Goal: Task Accomplishment & Management: Manage account settings

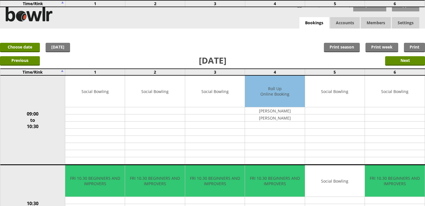
scroll to position [513, 0]
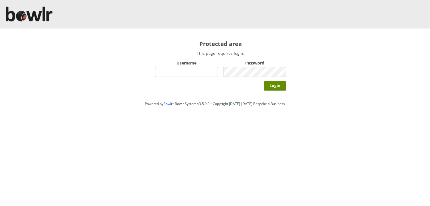
click at [170, 70] on input "Username" at bounding box center [186, 72] width 63 height 10
type input "BarRinkMonitor"
click at [264, 81] on input "Login" at bounding box center [275, 85] width 22 height 9
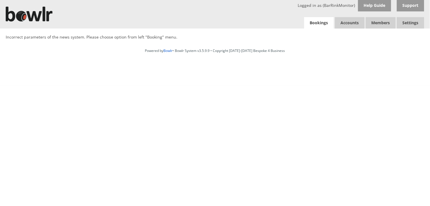
click at [316, 21] on link "Bookings" at bounding box center [319, 23] width 30 height 12
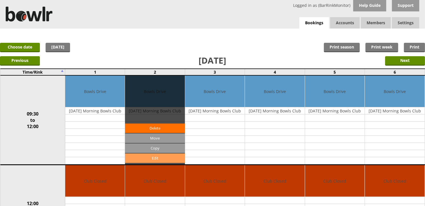
click at [164, 155] on link "Edit" at bounding box center [155, 157] width 60 height 9
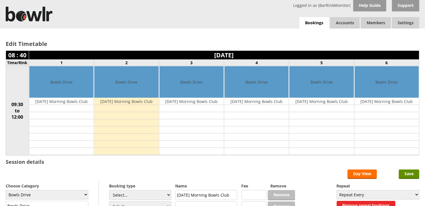
scroll to position [63, 0]
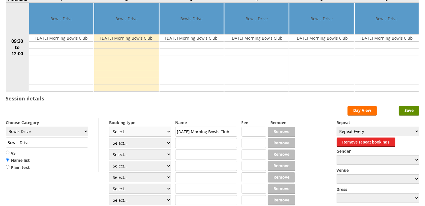
click at [132, 132] on select "Select... Club Competition (Member) Club Competition (Visitor) National (Member…" at bounding box center [140, 132] width 62 height 10
select select "1_50"
click at [109, 127] on select "Select... Club Competition (Member) Club Competition (Visitor) National (Member…" at bounding box center [140, 132] width 62 height 10
type input "5.0000"
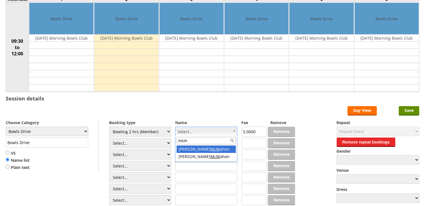
type input "mcm"
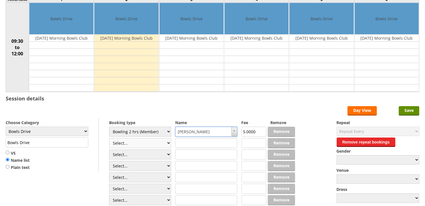
click at [143, 142] on select "Select... Club Competition (Member) Club Competition (Visitor) National (Member…" at bounding box center [140, 143] width 62 height 10
select select "1_50"
click at [109, 138] on select "Select... Club Competition (Member) Club Competition (Visitor) National (Member…" at bounding box center [140, 143] width 62 height 10
type input "5.0000"
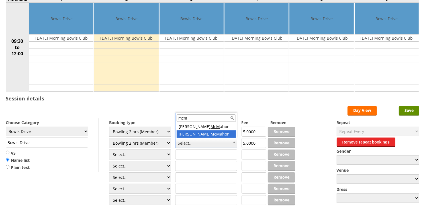
type input "mcm"
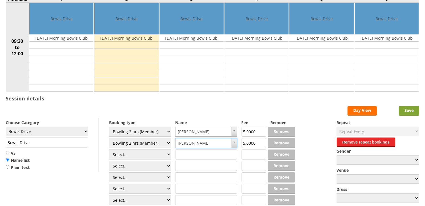
click at [405, 111] on input "Save" at bounding box center [409, 110] width 21 height 9
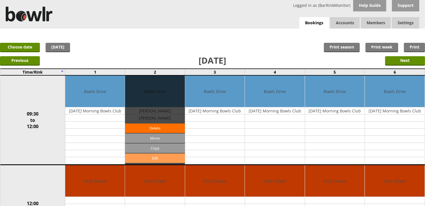
click at [155, 156] on link "Edit" at bounding box center [155, 157] width 60 height 9
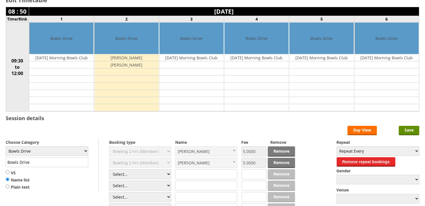
scroll to position [63, 0]
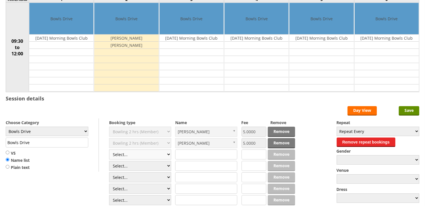
click at [169, 154] on select "Select... Club Competition (Member) Club Competition (Visitor) National (Member…" at bounding box center [140, 154] width 62 height 10
select select "1_50"
click at [109, 150] on select "Select... Club Competition (Member) Club Competition (Visitor) National (Member…" at bounding box center [140, 154] width 62 height 10
type input "5.0000"
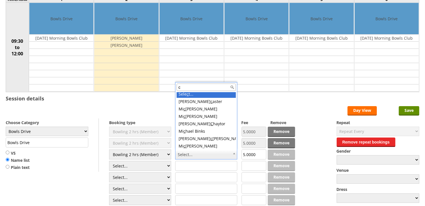
scroll to position [0, 0]
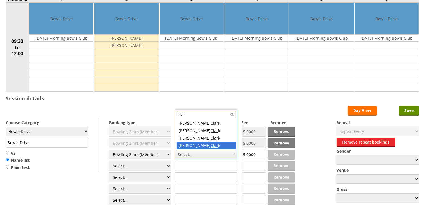
type input "clar"
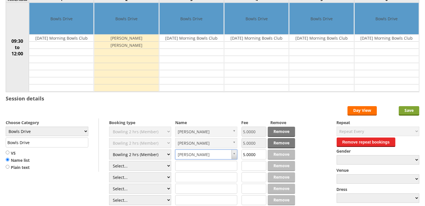
click at [414, 110] on input "Save" at bounding box center [409, 110] width 21 height 9
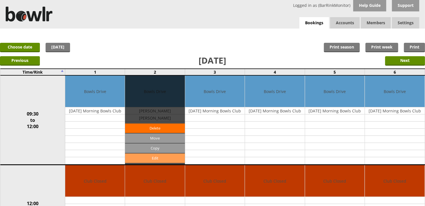
click at [168, 159] on link "Edit" at bounding box center [155, 157] width 60 height 9
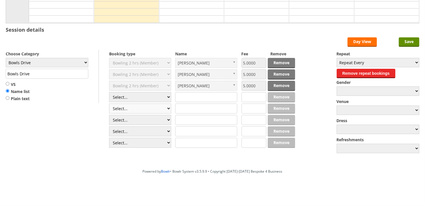
scroll to position [132, 0]
click at [141, 98] on select "Select... Club Competition (Member) Club Competition (Visitor) National (Member…" at bounding box center [140, 97] width 62 height 10
select select "1_50"
click at [109, 92] on select "Select... Club Competition (Member) Club Competition (Visitor) National (Member…" at bounding box center [140, 97] width 62 height 10
type input "5.0000"
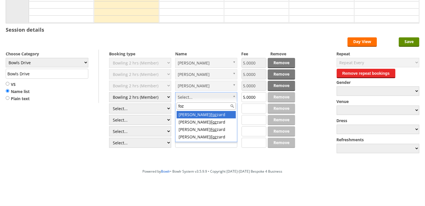
type input "fozz"
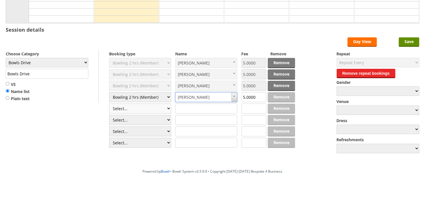
click at [158, 110] on select "Select... Club Competition (Member) Club Competition (Visitor) National (Member…" at bounding box center [140, 109] width 62 height 10
select select "1_50"
click at [109, 104] on select "Select... Club Competition (Member) Club Competition (Visitor) National (Member…" at bounding box center [140, 109] width 62 height 10
type input "5.0000"
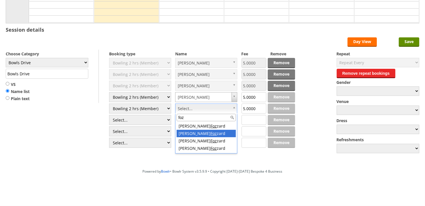
type input "foz"
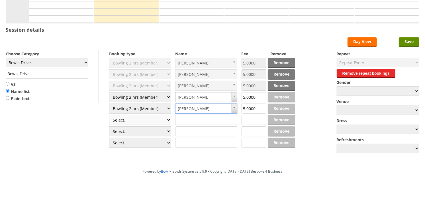
click at [152, 118] on select "Select... Club Competition (Member) Club Competition (Visitor) National (Member…" at bounding box center [140, 120] width 62 height 10
select select "1_50"
click at [109, 115] on select "Select... Club Competition (Member) Club Competition (Visitor) National (Member…" at bounding box center [140, 120] width 62 height 10
type input "5.0000"
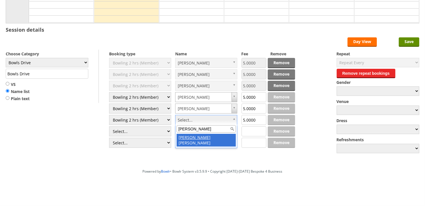
type input "kay"
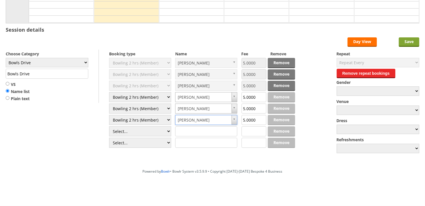
click at [413, 41] on input "Save" at bounding box center [409, 41] width 21 height 9
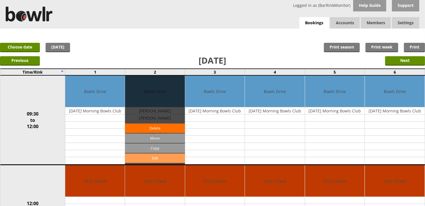
click at [157, 157] on link "Edit" at bounding box center [155, 157] width 60 height 9
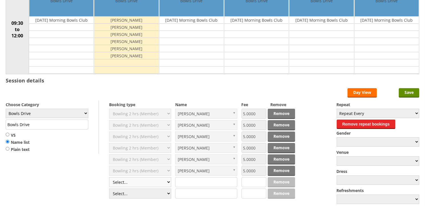
click at [153, 184] on select "Select... Club Competition (Member) Club Competition (Visitor) National (Member…" at bounding box center [140, 182] width 62 height 10
select select "1_50"
click at [109, 177] on select "Select... Club Competition (Member) Club Competition (Visitor) National (Member…" at bounding box center [140, 182] width 62 height 10
type input "5.0000"
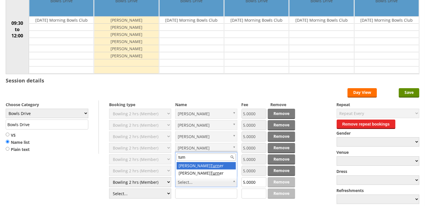
type input "turn"
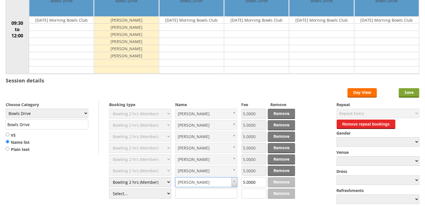
click at [412, 92] on input "Save" at bounding box center [409, 92] width 21 height 9
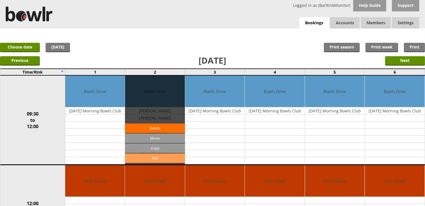
click at [158, 157] on link "Edit" at bounding box center [155, 157] width 60 height 9
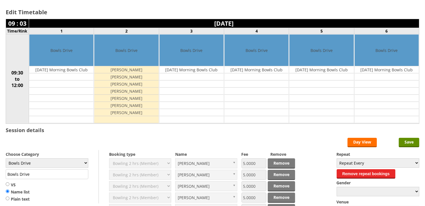
scroll to position [132, 0]
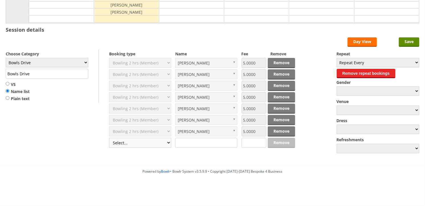
click at [152, 147] on select "Select... Club Competition (Member) Club Competition (Visitor) National (Member…" at bounding box center [140, 143] width 62 height 10
select select "1_50"
click at [109, 138] on select "Select... Club Competition (Member) Club Competition (Visitor) National (Member…" at bounding box center [140, 143] width 62 height 10
type input "5.0000"
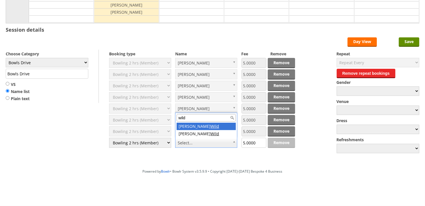
type input "wild"
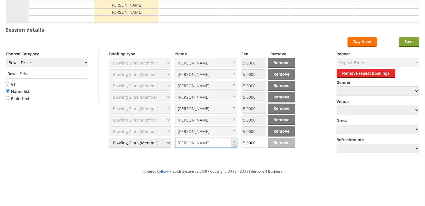
click at [411, 39] on input "Save" at bounding box center [409, 41] width 21 height 9
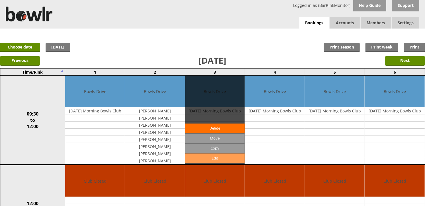
click at [214, 158] on link "Edit" at bounding box center [215, 157] width 60 height 9
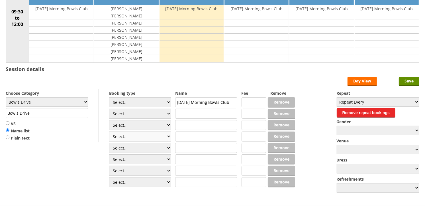
scroll to position [95, 0]
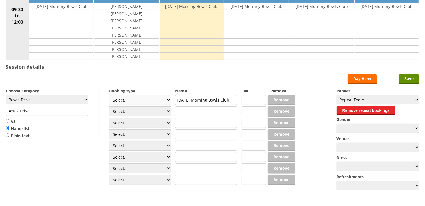
click at [141, 101] on select "Select... Club Competition (Member) Club Competition (Visitor) National (Member…" at bounding box center [140, 100] width 62 height 10
select select "1_50"
click at [109, 95] on select "Select... Club Competition (Member) Club Competition (Visitor) National (Member…" at bounding box center [140, 100] width 62 height 10
type input "5.0000"
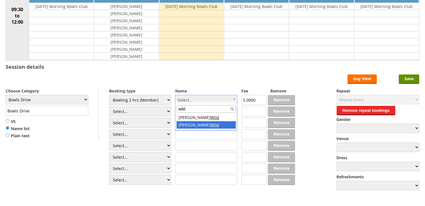
type input "wild"
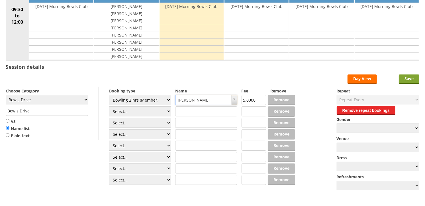
click at [411, 81] on input "Save" at bounding box center [409, 78] width 21 height 9
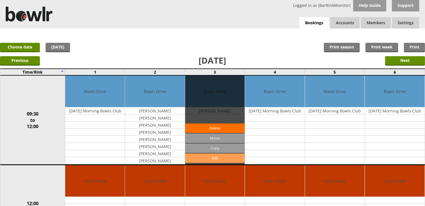
click at [208, 159] on link "Edit" at bounding box center [215, 157] width 60 height 9
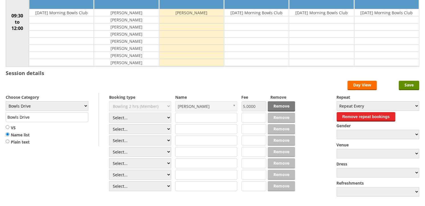
scroll to position [95, 0]
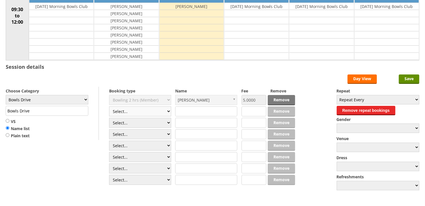
click at [147, 112] on select "Select... Club Competition (Member) Club Competition (Visitor) National (Member…" at bounding box center [140, 111] width 62 height 10
select select "1_50"
click at [109, 107] on select "Select... Club Competition (Member) Club Competition (Visitor) National (Member…" at bounding box center [140, 111] width 62 height 10
type input "5.0000"
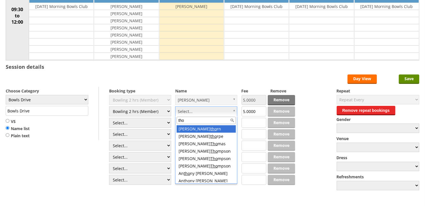
type input "thom"
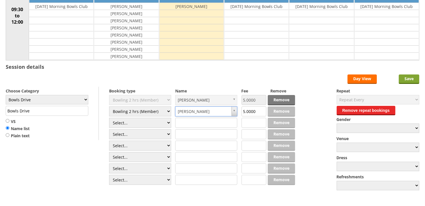
drag, startPoint x: 412, startPoint y: 79, endPoint x: 406, endPoint y: 78, distance: 5.9
click at [411, 79] on input "Save" at bounding box center [409, 78] width 21 height 9
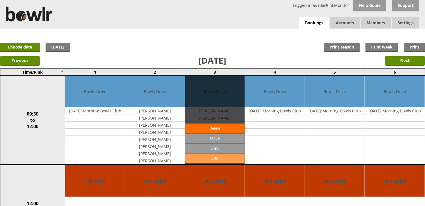
click at [218, 159] on link "Edit" at bounding box center [215, 157] width 60 height 9
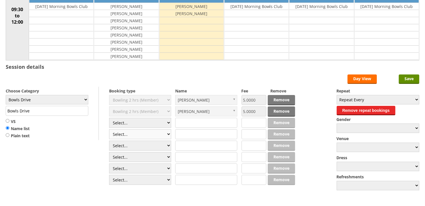
scroll to position [95, 0]
click at [147, 121] on select "Select... Club Competition (Member) Club Competition (Visitor) National (Member…" at bounding box center [140, 123] width 62 height 10
select select "1_50"
click at [109, 118] on select "Select... Club Competition (Member) Club Competition (Visitor) National (Member…" at bounding box center [140, 123] width 62 height 10
type input "5.0000"
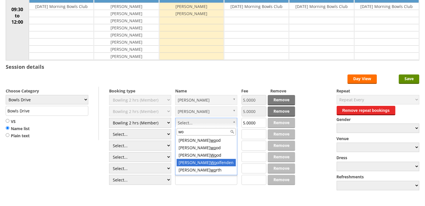
type input "wo"
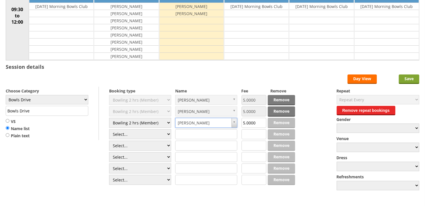
click at [408, 76] on input "Save" at bounding box center [409, 78] width 21 height 9
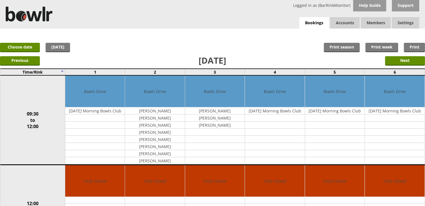
scroll to position [32, 0]
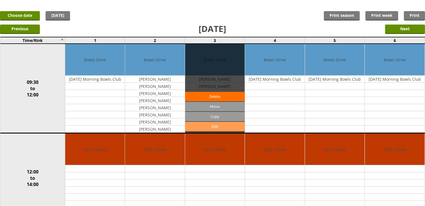
click at [217, 127] on link "Edit" at bounding box center [215, 126] width 60 height 9
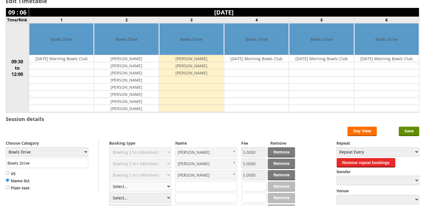
scroll to position [95, 0]
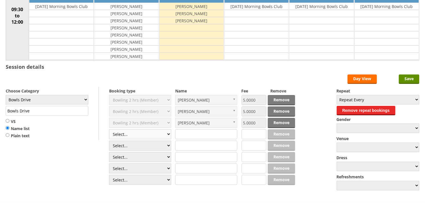
click at [161, 136] on select "Select... Club Competition (Member) Club Competition (Visitor) National (Member…" at bounding box center [140, 134] width 62 height 10
select select "1_50"
click at [109, 129] on select "Select... Club Competition (Member) Club Competition (Visitor) National (Member…" at bounding box center [140, 134] width 62 height 10
type input "5.0000"
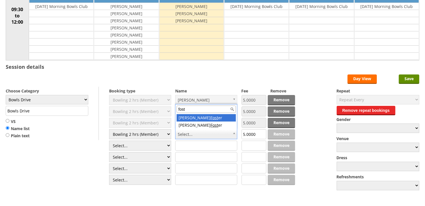
type input "fost"
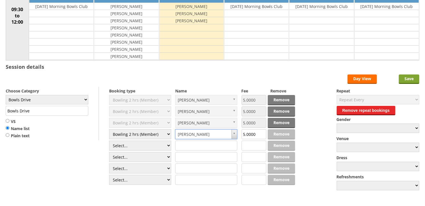
click at [407, 80] on input "Save" at bounding box center [409, 78] width 21 height 9
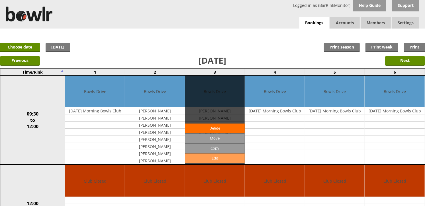
click at [214, 159] on link "Edit" at bounding box center [215, 157] width 60 height 9
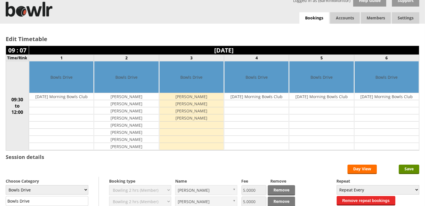
scroll to position [95, 0]
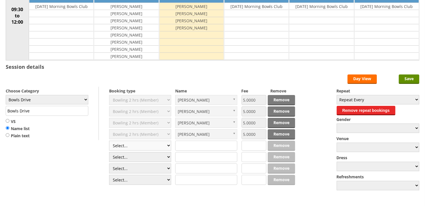
click at [139, 145] on select "Select... Club Competition (Member) Club Competition (Visitor) National (Member…" at bounding box center [140, 146] width 62 height 10
select select "1_50"
click at [109, 141] on select "Select... Club Competition (Member) Club Competition (Visitor) National (Member…" at bounding box center [140, 146] width 62 height 10
type input "5.0000"
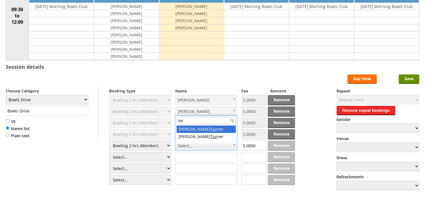
type input "turn"
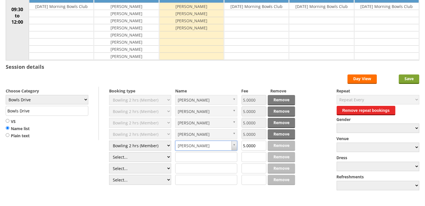
click at [414, 78] on input "Save" at bounding box center [409, 78] width 21 height 9
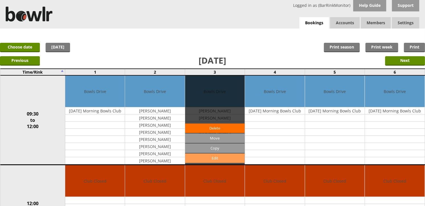
click at [210, 159] on link "Edit" at bounding box center [215, 157] width 60 height 9
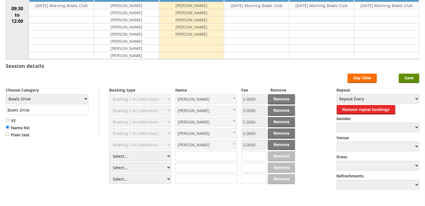
scroll to position [127, 0]
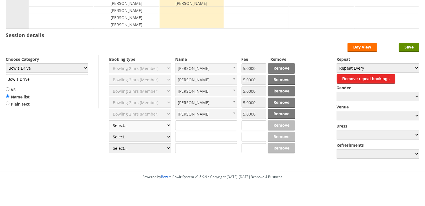
click at [136, 126] on select "Select... Club Competition (Member) Club Competition (Visitor) National (Member…" at bounding box center [140, 125] width 62 height 10
select select "1_50"
click at [109, 121] on select "Select... Club Competition (Member) Club Competition (Visitor) National (Member…" at bounding box center [140, 125] width 62 height 10
type input "5.0000"
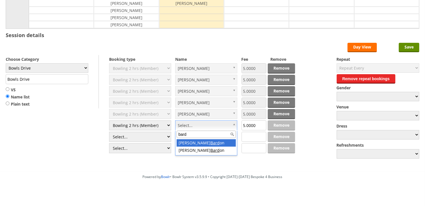
type input "bard"
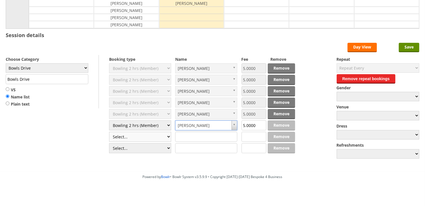
click at [145, 137] on select "Select... Club Competition (Member) Club Competition (Visitor) National (Member…" at bounding box center [140, 137] width 62 height 10
select select "1_50"
click at [109, 132] on select "Select... Club Competition (Member) Club Competition (Visitor) National (Member…" at bounding box center [140, 137] width 62 height 10
type input "5.0000"
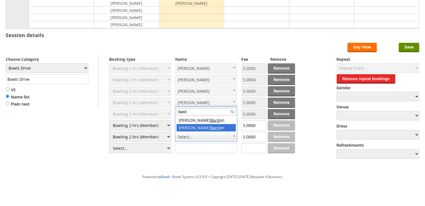
type input "bard"
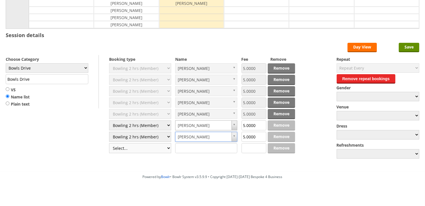
click at [156, 147] on select "Select... Club Competition (Member) Club Competition (Visitor) National (Member…" at bounding box center [140, 148] width 62 height 10
select select "1_50"
click at [109, 143] on select "Select... Club Competition (Member) Club Competition (Visitor) National (Member…" at bounding box center [140, 148] width 62 height 10
type input "5.0000"
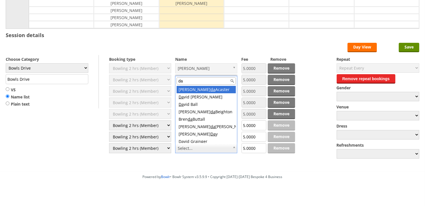
type input "day"
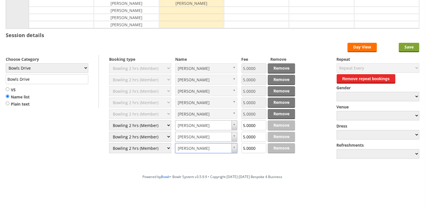
click at [410, 49] on input "Save" at bounding box center [409, 47] width 21 height 9
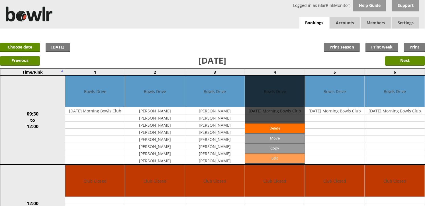
click at [272, 158] on link "Edit" at bounding box center [275, 157] width 60 height 9
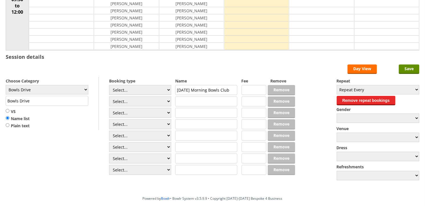
scroll to position [127, 0]
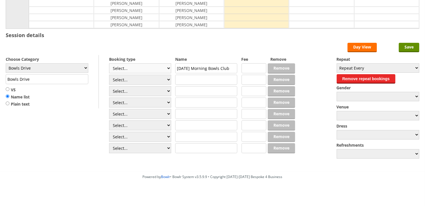
click at [151, 69] on select "Select... Club Competition (Member) Club Competition (Visitor) National (Member…" at bounding box center [140, 68] width 62 height 10
select select "1_50"
click at [109, 64] on select "Select... Club Competition (Member) Club Competition (Visitor) National (Member…" at bounding box center [140, 68] width 62 height 10
type input "5.0000"
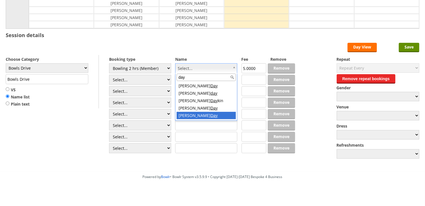
type input "day"
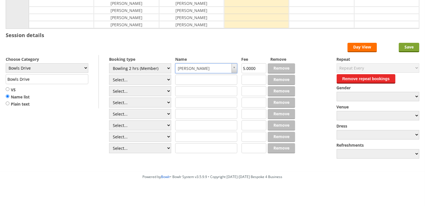
click at [403, 47] on input "Save" at bounding box center [409, 47] width 21 height 9
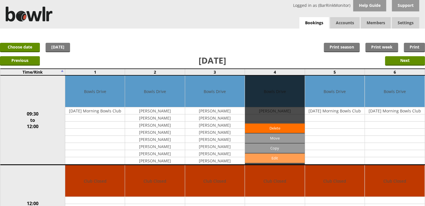
click at [284, 156] on link "Edit" at bounding box center [275, 157] width 60 height 9
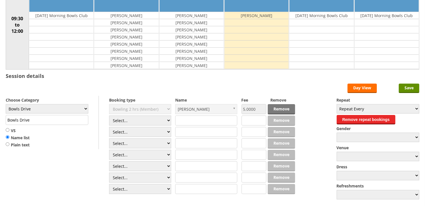
scroll to position [95, 0]
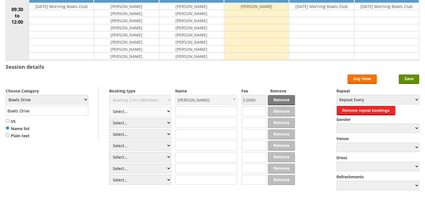
click at [152, 112] on select "Select... Club Competition (Member) Club Competition (Visitor) National (Member…" at bounding box center [140, 111] width 62 height 10
select select "1_50"
click at [109, 107] on select "Select... Club Competition (Member) Club Competition (Visitor) National (Member…" at bounding box center [140, 111] width 62 height 10
type input "5.0000"
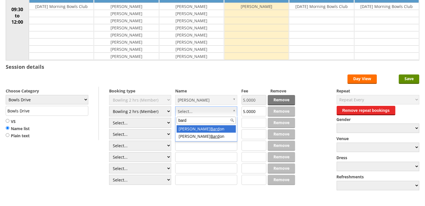
drag, startPoint x: 189, startPoint y: 121, endPoint x: 163, endPoint y: 121, distance: 25.4
click at [164, 121] on body "Logged in as (BarRinkMonitor) Help Guide Support Bookings Accounts Rink Takings…" at bounding box center [212, 74] width 425 height 338
type input "yv"
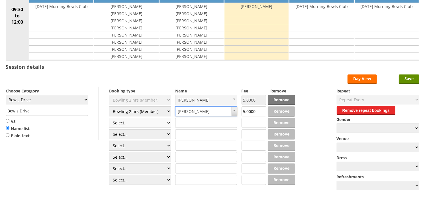
click at [150, 120] on select "Select... Club Competition (Member) Club Competition (Visitor) National (Member…" at bounding box center [140, 123] width 62 height 10
select select "1_50"
click at [109, 118] on select "Select... Club Competition (Member) Club Competition (Visitor) National (Member…" at bounding box center [140, 123] width 62 height 10
type input "5.0000"
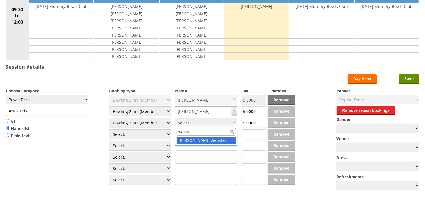
type input "webst"
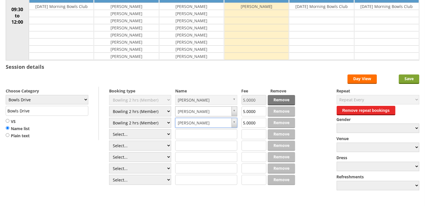
click at [407, 76] on input "Save" at bounding box center [409, 78] width 21 height 9
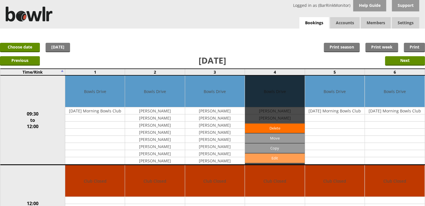
click at [279, 155] on link "Edit" at bounding box center [275, 157] width 60 height 9
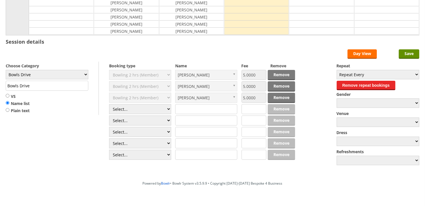
scroll to position [127, 0]
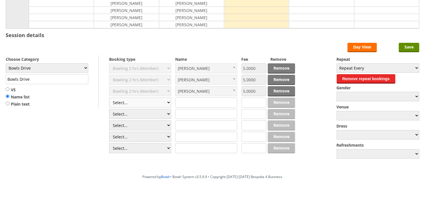
click at [145, 101] on select "Select... Club Competition (Member) Club Competition (Visitor) National (Member…" at bounding box center [140, 103] width 62 height 10
select select "1_50"
click at [109, 98] on select "Select... Club Competition (Member) Club Competition (Visitor) National (Member…" at bounding box center [140, 103] width 62 height 10
type input "5.0000"
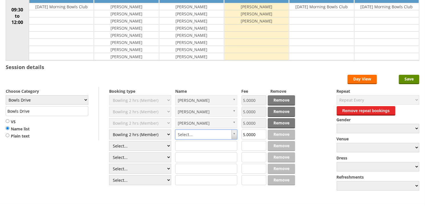
scroll to position [95, 0]
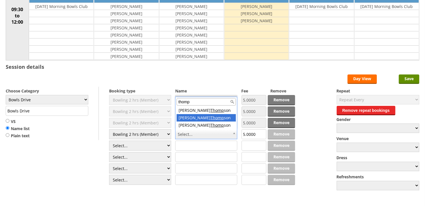
type input "thomp"
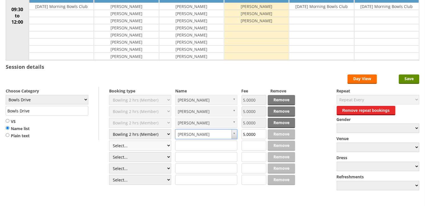
click at [158, 147] on select "Select... Club Competition (Member) Club Competition (Visitor) National (Member…" at bounding box center [140, 146] width 62 height 10
select select "1_50"
click at [109, 141] on select "Select... Club Competition (Member) Club Competition (Visitor) National (Member…" at bounding box center [140, 146] width 62 height 10
type input "5.0000"
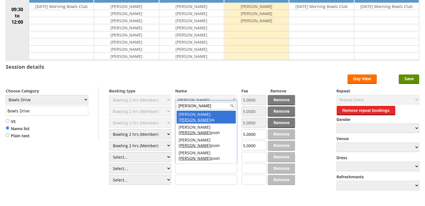
type input "thomp"
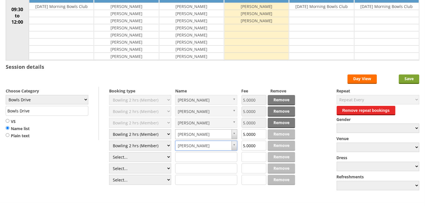
click at [409, 79] on input "Save" at bounding box center [409, 78] width 21 height 9
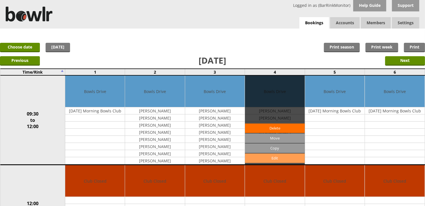
click at [281, 157] on link "Edit" at bounding box center [275, 157] width 60 height 9
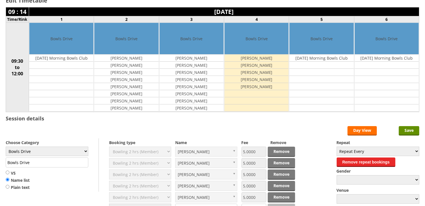
scroll to position [95, 0]
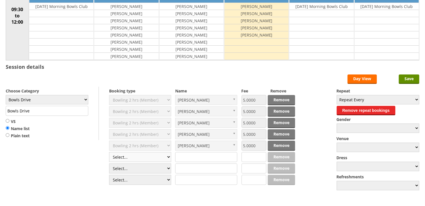
click at [155, 160] on select "Select... Club Competition (Member) Club Competition (Visitor) National (Member…" at bounding box center [140, 157] width 62 height 10
select select "1_50"
click at [109, 152] on select "Select... Club Competition (Member) Club Competition (Visitor) National (Member…" at bounding box center [140, 157] width 62 height 10
type input "5.0000"
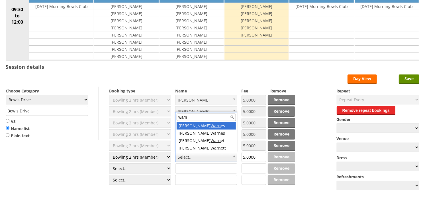
type input "warn"
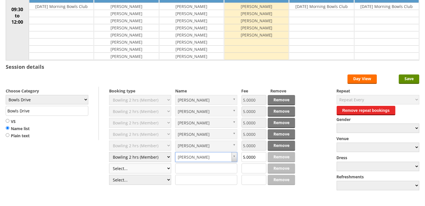
click at [146, 169] on select "Select... Club Competition (Member) Club Competition (Visitor) National (Member…" at bounding box center [140, 168] width 62 height 10
select select "1_50"
click at [109, 164] on select "Select... Club Competition (Member) Club Competition (Visitor) National (Member…" at bounding box center [140, 168] width 62 height 10
type input "5.0000"
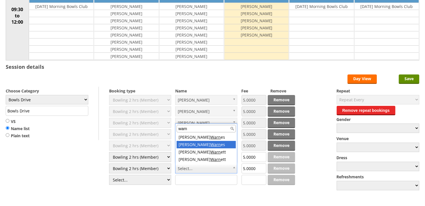
type input "warn"
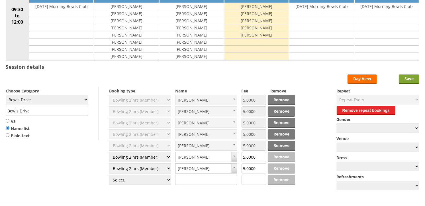
click at [406, 78] on input "Save" at bounding box center [409, 78] width 21 height 9
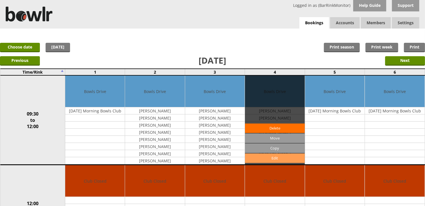
click at [279, 157] on link "Edit" at bounding box center [275, 157] width 60 height 9
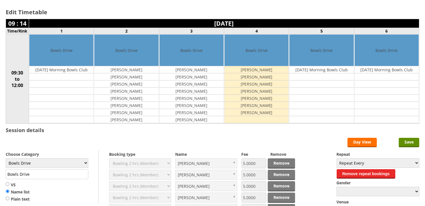
click at [256, 121] on td at bounding box center [257, 119] width 64 height 7
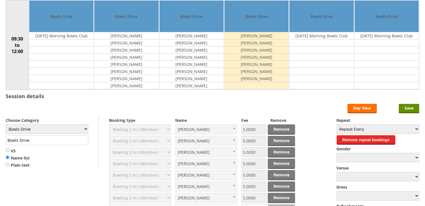
scroll to position [127, 0]
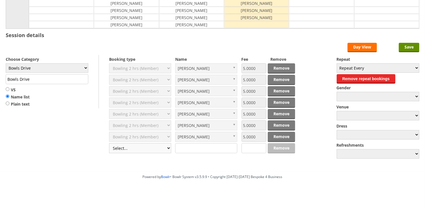
click at [137, 146] on select "Select... Club Competition (Member) Club Competition (Visitor) National (Member…" at bounding box center [140, 148] width 62 height 10
select select "1_50"
click at [109, 143] on select "Select... Club Competition (Member) Club Competition (Visitor) National (Member…" at bounding box center [140, 148] width 62 height 10
type input "5.0000"
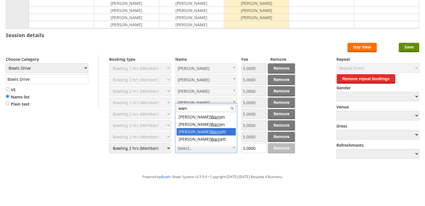
type input "warn"
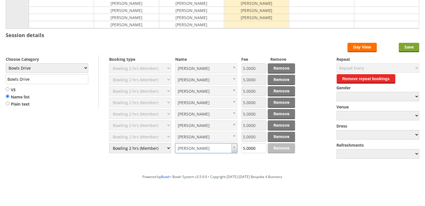
click at [415, 50] on input "Save" at bounding box center [409, 47] width 21 height 9
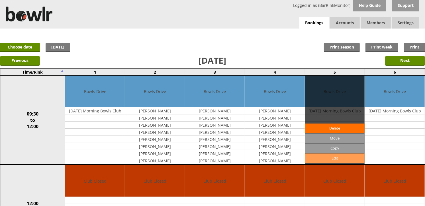
click at [331, 156] on link "Edit" at bounding box center [335, 157] width 60 height 9
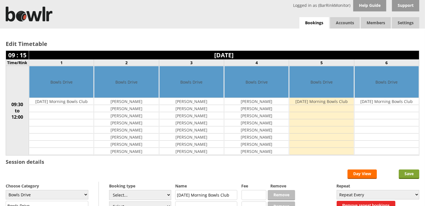
click at [412, 172] on input "Save" at bounding box center [409, 173] width 21 height 9
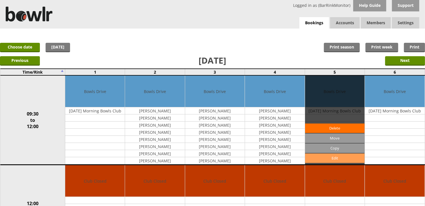
click at [325, 159] on link "Edit" at bounding box center [335, 157] width 60 height 9
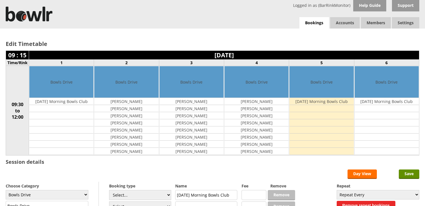
scroll to position [63, 0]
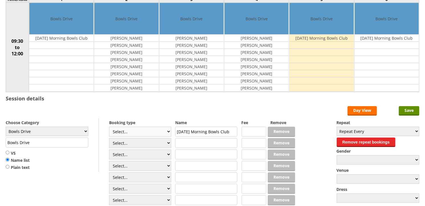
click at [140, 134] on select "Select... Club Competition (Member) Club Competition (Visitor) National (Member…" at bounding box center [140, 132] width 62 height 10
select select "1_50"
click at [109, 127] on select "Select... Club Competition (Member) Club Competition (Visitor) National (Member…" at bounding box center [140, 132] width 62 height 10
type input "5.0000"
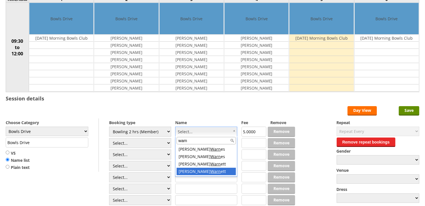
type input "warn"
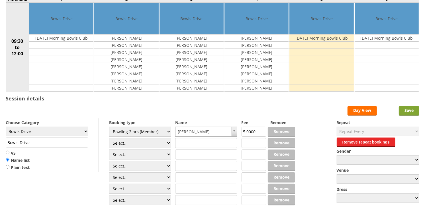
click at [409, 109] on input "Save" at bounding box center [409, 110] width 21 height 9
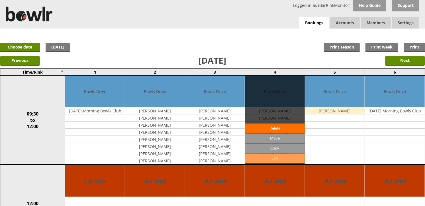
click at [291, 156] on link "Edit" at bounding box center [275, 157] width 60 height 9
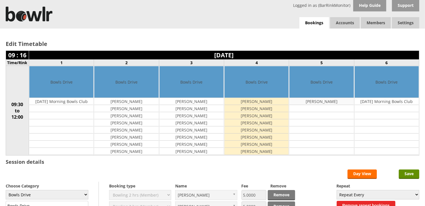
click at [332, 101] on td "[PERSON_NAME]" at bounding box center [322, 101] width 64 height 7
click at [409, 175] on input "Save" at bounding box center [409, 173] width 21 height 9
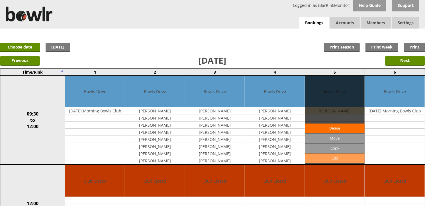
click at [337, 158] on link "Edit" at bounding box center [335, 157] width 60 height 9
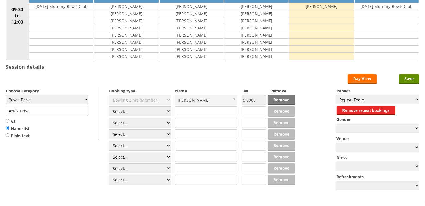
scroll to position [95, 0]
click at [144, 113] on select "Select... Club Competition (Member) Club Competition (Visitor) National (Member…" at bounding box center [140, 111] width 62 height 10
select select "1_50"
click at [109, 107] on select "Select... Club Competition (Member) Club Competition (Visitor) National (Member…" at bounding box center [140, 111] width 62 height 10
type input "5.0000"
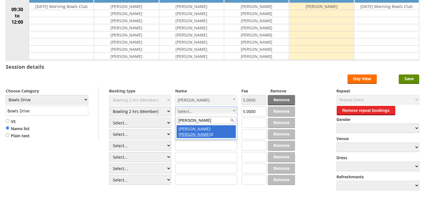
type input "rudd"
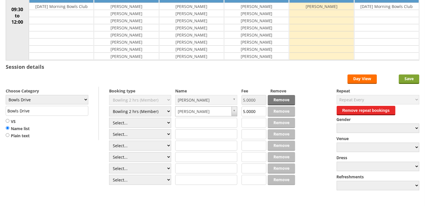
click at [408, 79] on input "Save" at bounding box center [409, 78] width 21 height 9
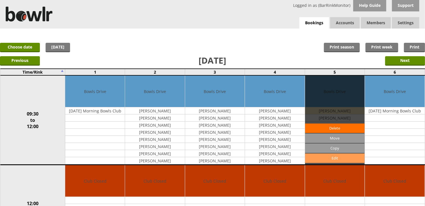
click at [335, 158] on link "Edit" at bounding box center [335, 157] width 60 height 9
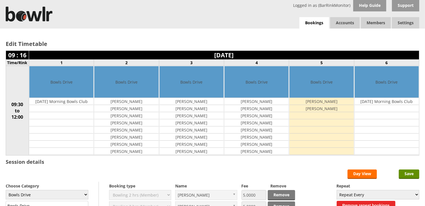
scroll to position [63, 0]
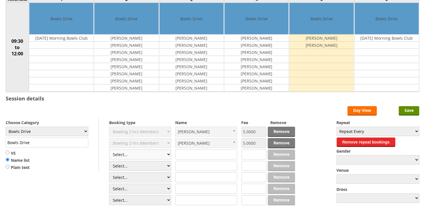
click at [144, 154] on select "Select... Club Competition (Member) Club Competition (Visitor) National (Member…" at bounding box center [140, 154] width 62 height 10
select select "1_50"
click at [109, 150] on select "Select... Club Competition (Member) Club Competition (Visitor) National (Member…" at bounding box center [140, 154] width 62 height 10
type input "5.0000"
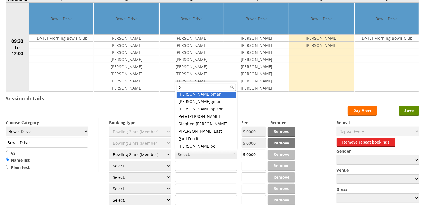
scroll to position [0, 0]
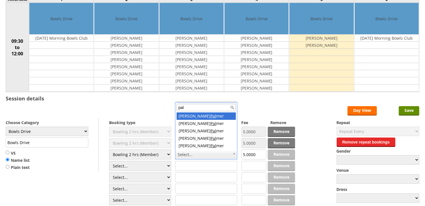
type input "palm"
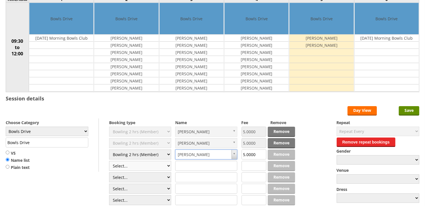
click at [150, 166] on select "Select... Club Competition (Member) Club Competition (Visitor) National (Member…" at bounding box center [140, 166] width 62 height 10
select select "1_50"
click at [109, 161] on select "Select... Club Competition (Member) Club Competition (Visitor) National (Member…" at bounding box center [140, 166] width 62 height 10
type input "5.0000"
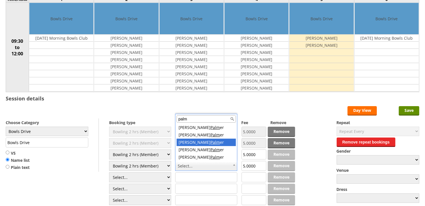
type input "palm"
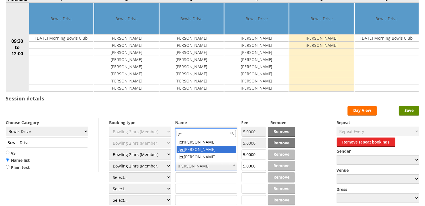
type input "jer"
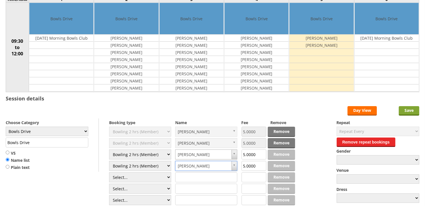
click at [410, 110] on input "Save" at bounding box center [409, 110] width 21 height 9
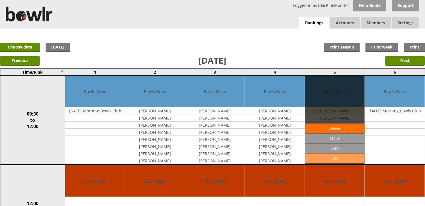
click at [326, 157] on link "Edit" at bounding box center [335, 157] width 60 height 9
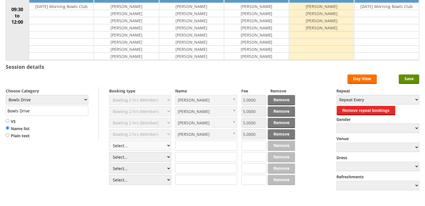
click at [136, 146] on select "Select... Club Competition (Member) Club Competition (Visitor) National (Member…" at bounding box center [140, 146] width 62 height 10
select select "1_50"
click at [109, 141] on select "Select... Club Competition (Member) Club Competition (Visitor) National (Member…" at bounding box center [140, 146] width 62 height 10
type input "5.0000"
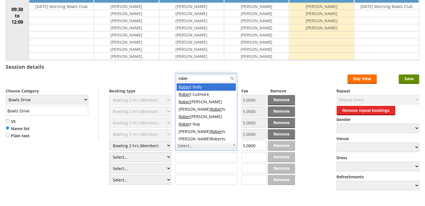
type input "robert"
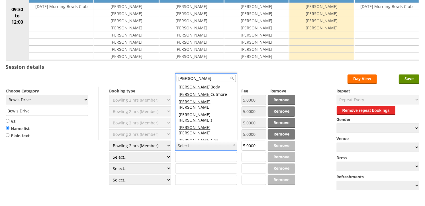
scroll to position [2, 0]
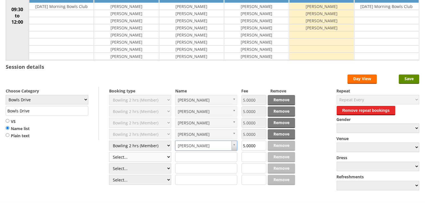
click at [149, 159] on select "Select... Club Competition (Member) Club Competition (Visitor) National (Member…" at bounding box center [140, 157] width 62 height 10
select select "1_50"
click at [109, 152] on select "Select... Club Competition (Member) Club Competition (Visitor) National (Member…" at bounding box center [140, 157] width 62 height 10
type input "5.0000"
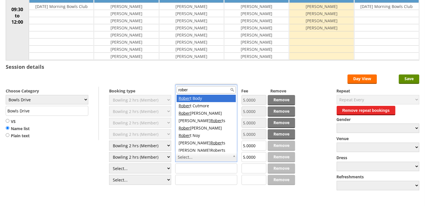
type input "robert"
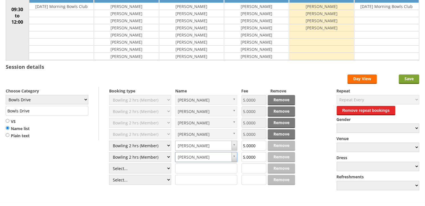
click at [412, 79] on input "Save" at bounding box center [409, 78] width 21 height 9
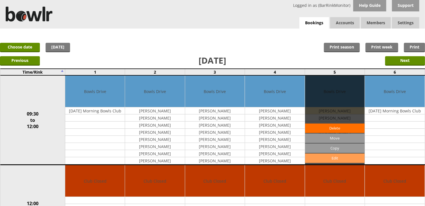
click at [341, 160] on link "Edit" at bounding box center [335, 157] width 60 height 9
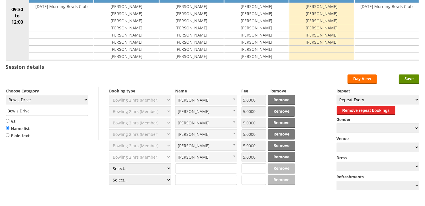
scroll to position [95, 0]
click at [125, 169] on select "Select... Club Competition (Member) Club Competition (Visitor) National (Member…" at bounding box center [140, 168] width 62 height 10
select select "1_50"
click at [109, 164] on select "Select... Club Competition (Member) Club Competition (Visitor) National (Member…" at bounding box center [140, 168] width 62 height 10
type input "5.0000"
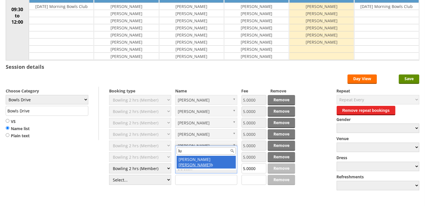
type input "l"
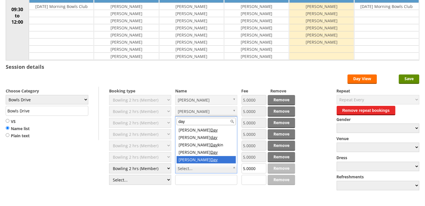
type input "day"
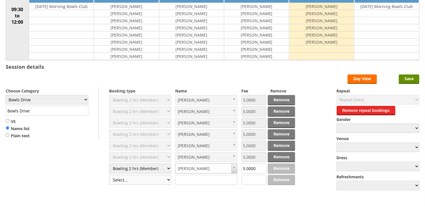
click at [149, 182] on select "Select... Club Competition (Member) Club Competition (Visitor) National (Member…" at bounding box center [140, 180] width 62 height 10
select select "1_50"
click at [109, 175] on select "Select... Club Competition (Member) Club Competition (Visitor) National (Member…" at bounding box center [140, 180] width 62 height 10
type input "5.0000"
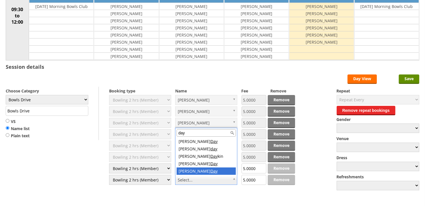
type input "day"
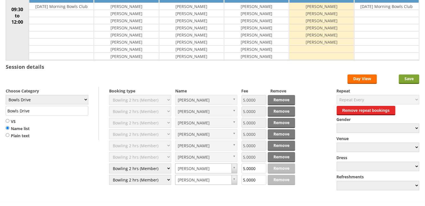
click at [409, 78] on input "Save" at bounding box center [409, 78] width 21 height 9
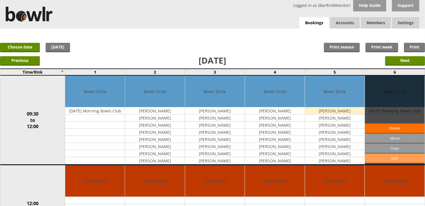
click at [389, 157] on link "Edit" at bounding box center [395, 157] width 60 height 9
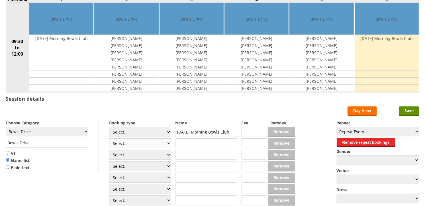
scroll to position [63, 0]
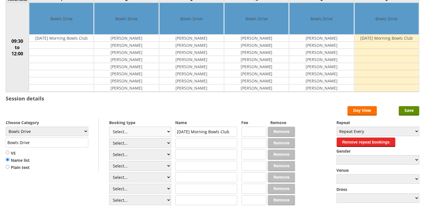
click at [132, 131] on select "Select... Club Competition (Member) Club Competition (Visitor) National (Member…" at bounding box center [140, 132] width 62 height 10
select select "1_50"
click at [109, 127] on select "Select... Club Competition (Member) Club Competition (Visitor) National (Member…" at bounding box center [140, 132] width 62 height 10
type input "5.0000"
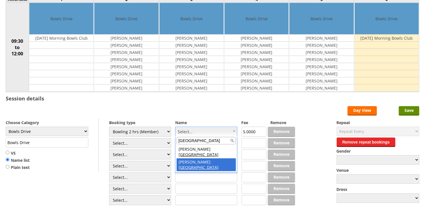
type input "[GEOGRAPHIC_DATA]"
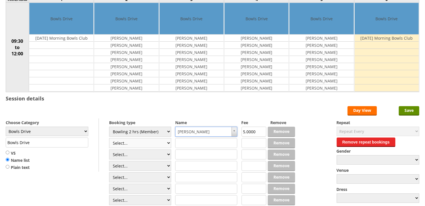
click at [145, 146] on select "Select... Club Competition (Member) Club Competition (Visitor) National (Member…" at bounding box center [140, 143] width 62 height 10
select select "1_50"
click at [109, 138] on select "Select... Club Competition (Member) Club Competition (Visitor) National (Member…" at bounding box center [140, 143] width 62 height 10
type input "5.0000"
type input "h"
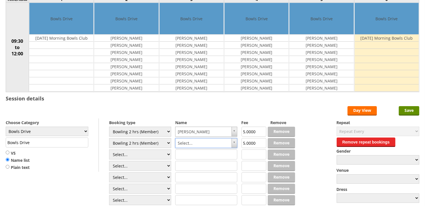
type input "ho"
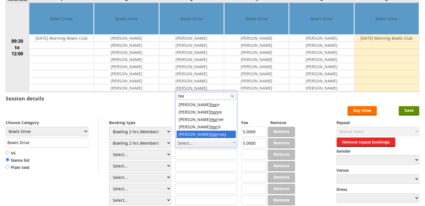
type input "hor"
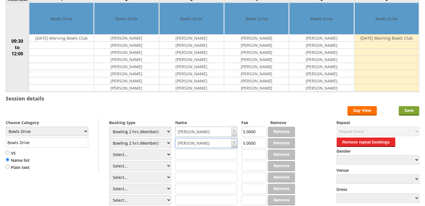
click at [412, 108] on input "Save" at bounding box center [409, 110] width 21 height 9
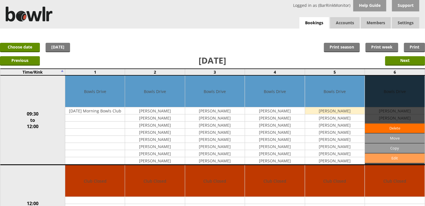
click at [396, 158] on link "Edit" at bounding box center [395, 157] width 60 height 9
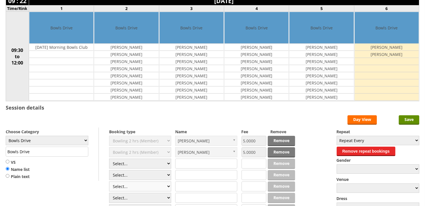
scroll to position [95, 0]
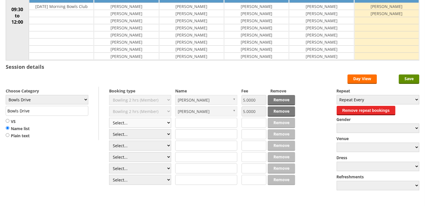
click at [123, 126] on select "Select... Club Competition (Member) Club Competition (Visitor) National (Member…" at bounding box center [140, 123] width 62 height 10
select select "1_50"
click at [109, 118] on select "Select... Club Competition (Member) Club Competition (Visitor) National (Member…" at bounding box center [140, 123] width 62 height 10
type input "5.0000"
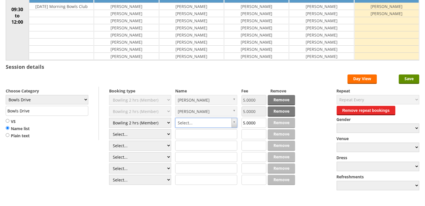
type input "h"
type input "hu"
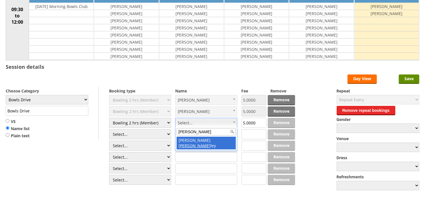
type input "hunt"
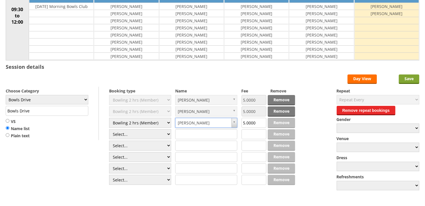
click at [409, 79] on input "Save" at bounding box center [409, 78] width 21 height 9
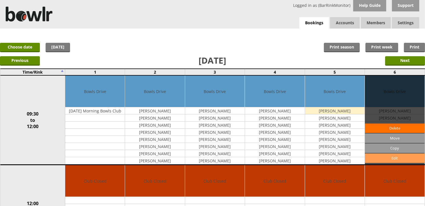
click at [384, 157] on link "Edit" at bounding box center [395, 157] width 60 height 9
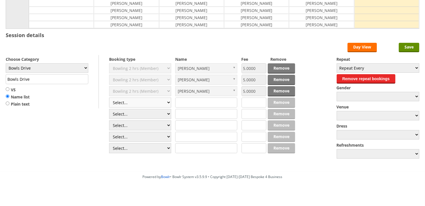
scroll to position [127, 0]
click at [138, 101] on select "Select... Club Competition (Member) Club Competition (Visitor) National (Member…" at bounding box center [140, 103] width 62 height 10
select select "1_50"
click at [109, 98] on select "Select... Club Competition (Member) Club Competition (Visitor) National (Member…" at bounding box center [140, 103] width 62 height 10
type input "5.0000"
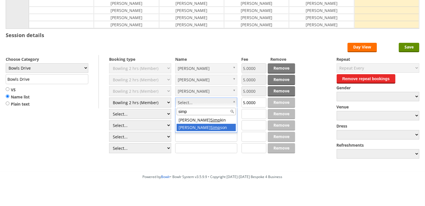
type input "simp"
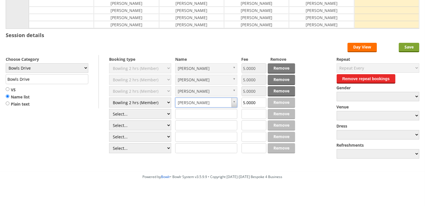
click at [408, 50] on input "Save" at bounding box center [409, 47] width 21 height 9
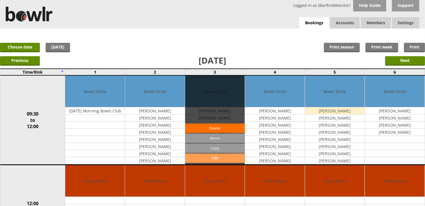
click at [217, 156] on link "Edit" at bounding box center [215, 157] width 60 height 9
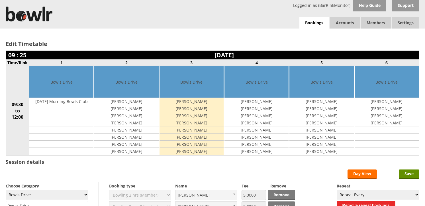
scroll to position [95, 0]
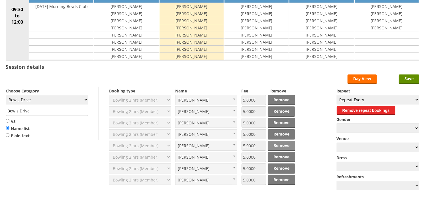
click at [280, 143] on link "Remove" at bounding box center [281, 146] width 27 height 10
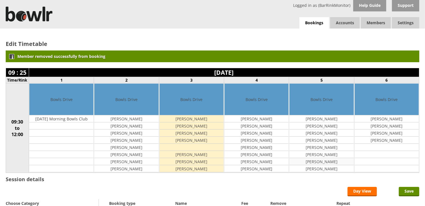
click at [335, 163] on td "[PERSON_NAME]" at bounding box center [322, 161] width 64 height 7
click at [408, 192] on input "Save" at bounding box center [409, 191] width 21 height 9
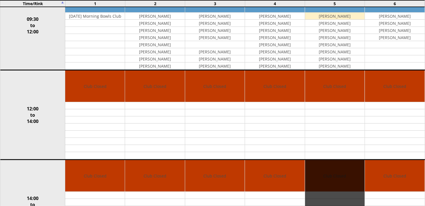
scroll to position [95, 0]
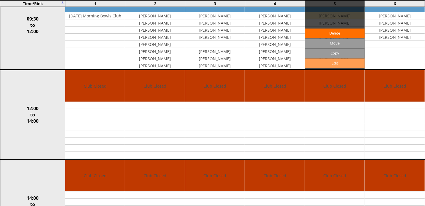
click at [333, 64] on link "Edit" at bounding box center [335, 62] width 60 height 9
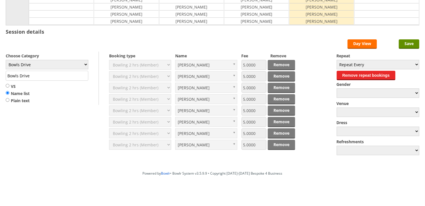
scroll to position [132, 0]
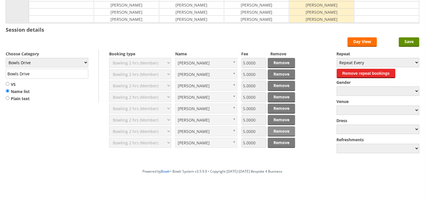
click at [280, 128] on link "Remove" at bounding box center [281, 131] width 27 height 10
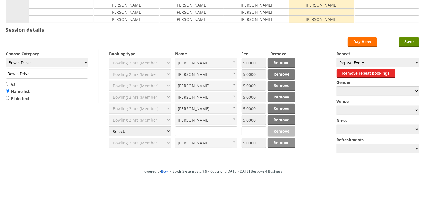
scroll to position [150, 0]
click at [279, 140] on link "Remove" at bounding box center [281, 143] width 27 height 10
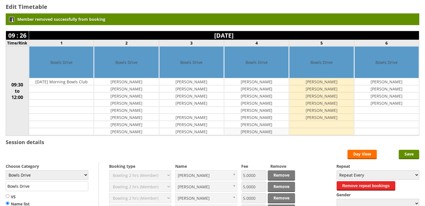
scroll to position [32, 0]
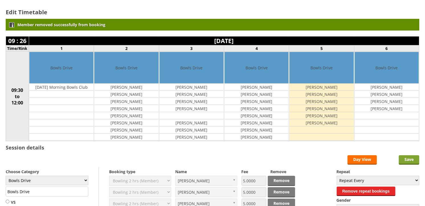
click at [406, 161] on input "Save" at bounding box center [409, 159] width 21 height 9
